Goal: Find specific page/section: Find specific page/section

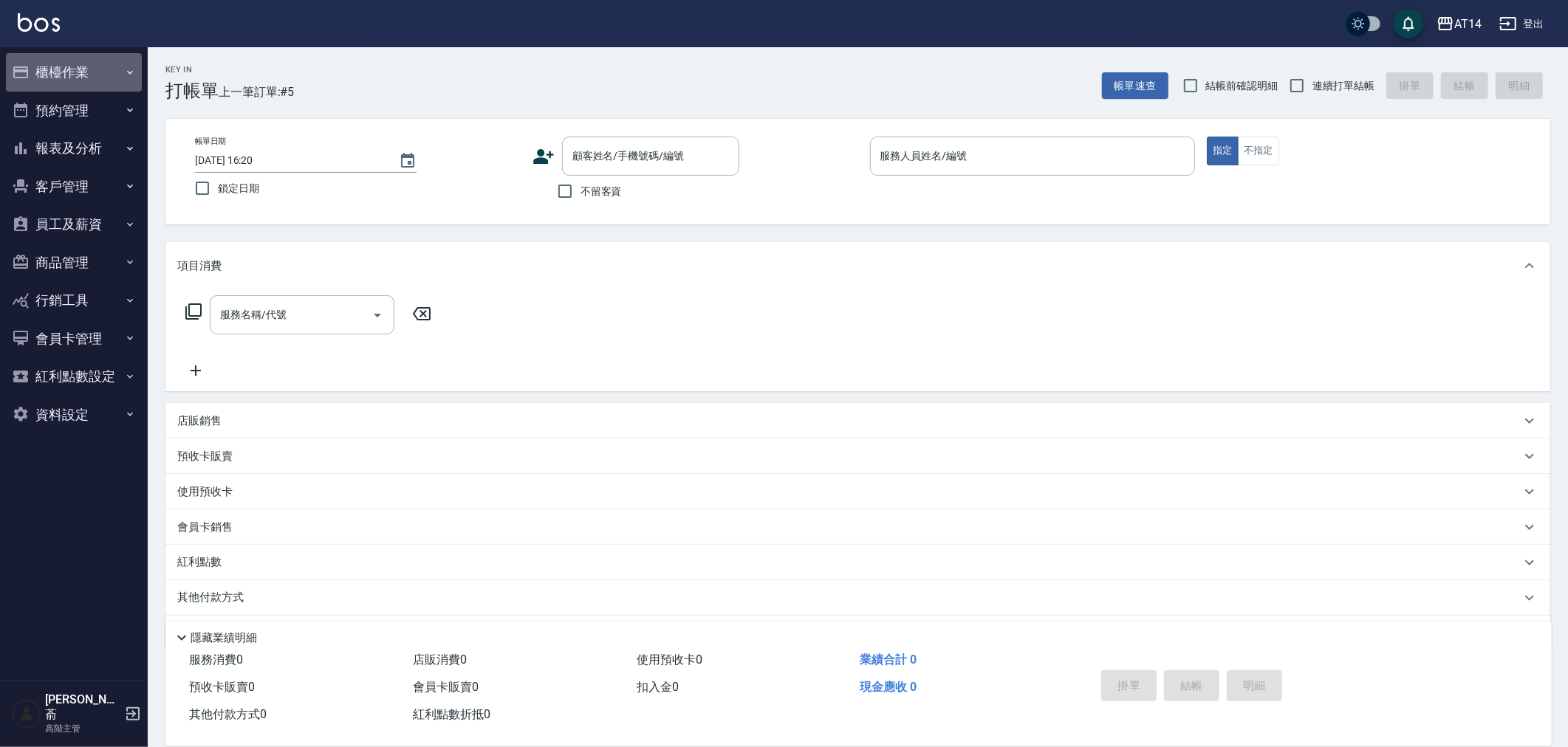
click at [38, 66] on button "櫃檯作業" at bounding box center [74, 72] width 136 height 39
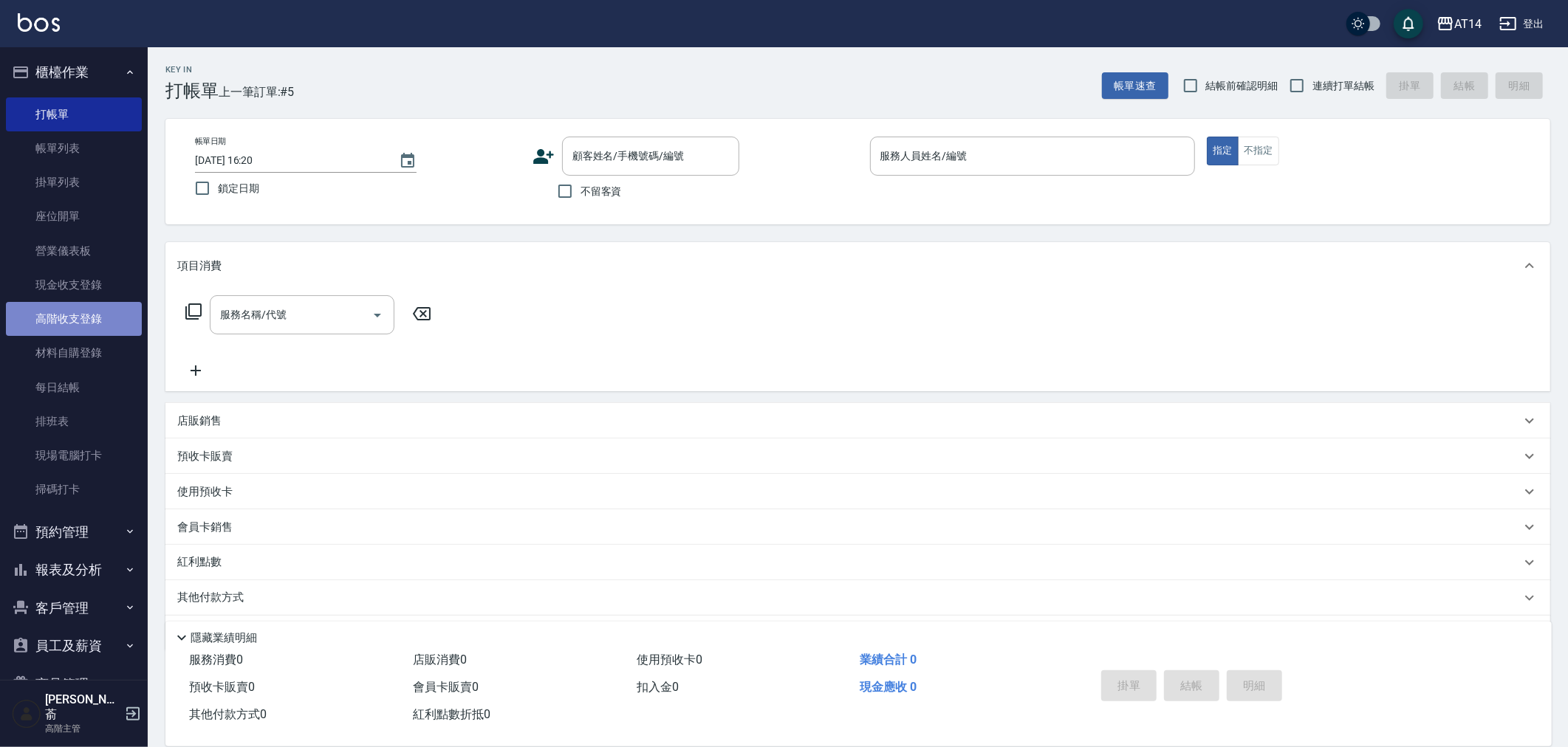
click at [86, 308] on link "高階收支登錄" at bounding box center [74, 318] width 136 height 34
